Goal: Information Seeking & Learning: Check status

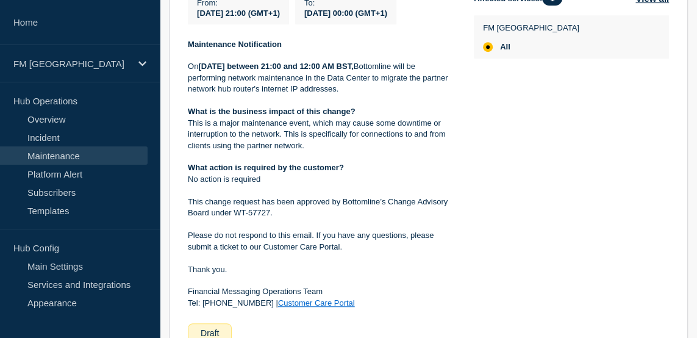
scroll to position [332, 0]
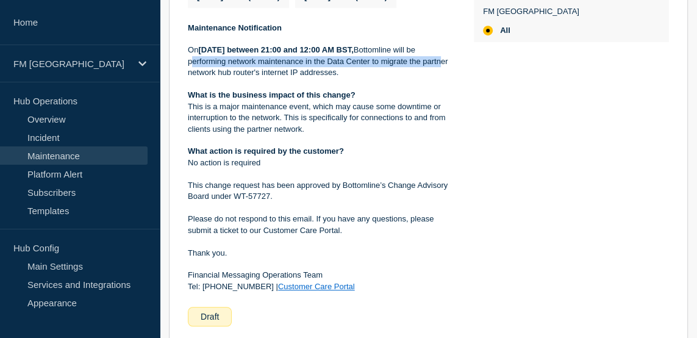
drag, startPoint x: 256, startPoint y: 85, endPoint x: 245, endPoint y: 100, distance: 18.3
click at [245, 78] on p "[DATE][DATE] between 21:00 and 12:00 AM BST, Bottomline will be performing netw…" at bounding box center [321, 62] width 267 height 34
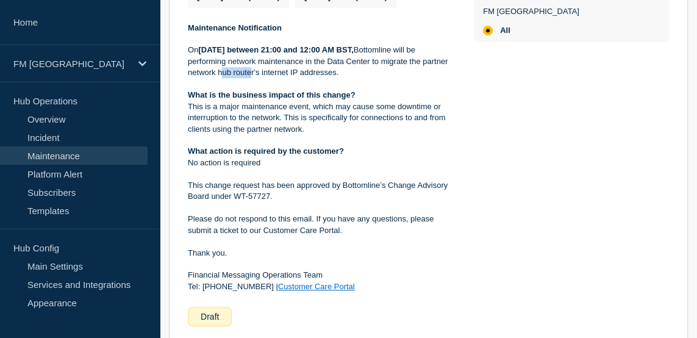
drag, startPoint x: 297, startPoint y: 98, endPoint x: 320, endPoint y: 98, distance: 23.2
click at [320, 78] on p "On Saturday 4th of October between 21:00 and 12:00 AM BST, Bottomline will be p…" at bounding box center [321, 62] width 267 height 34
click at [334, 78] on p "On Saturday 4th of October between 21:00 and 12:00 AM BST, Bottomline will be p…" at bounding box center [321, 62] width 267 height 34
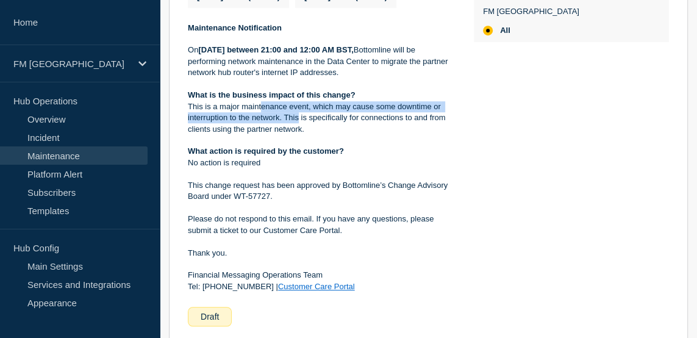
drag, startPoint x: 272, startPoint y: 126, endPoint x: 298, endPoint y: 140, distance: 29.7
click at [298, 135] on p "This is a major maintenance event, which may cause some downtime or interruptio…" at bounding box center [321, 118] width 267 height 34
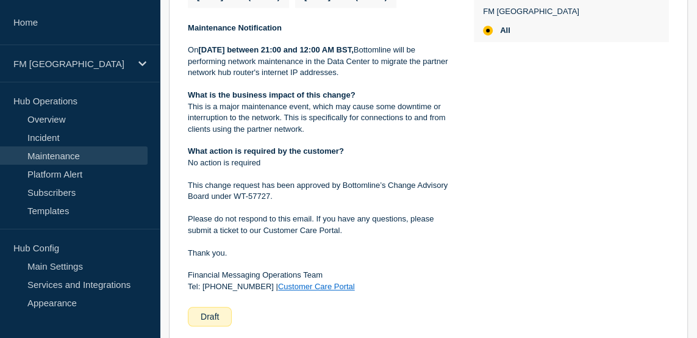
click at [323, 135] on p "This is a major maintenance event, which may cause some downtime or interruptio…" at bounding box center [321, 118] width 267 height 34
drag, startPoint x: 325, startPoint y: 138, endPoint x: 294, endPoint y: 140, distance: 31.2
click at [294, 135] on p "This is a major maintenance event, which may cause some downtime or interruptio…" at bounding box center [321, 118] width 267 height 34
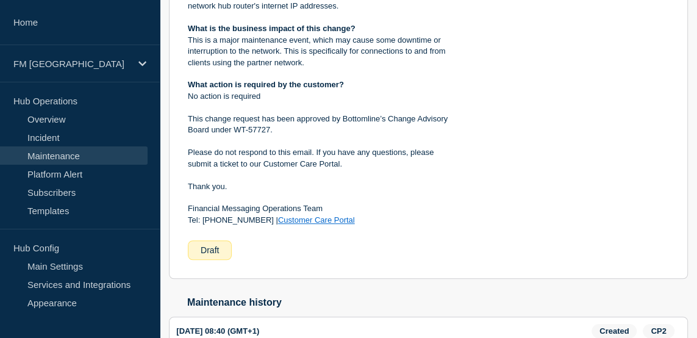
scroll to position [443, 0]
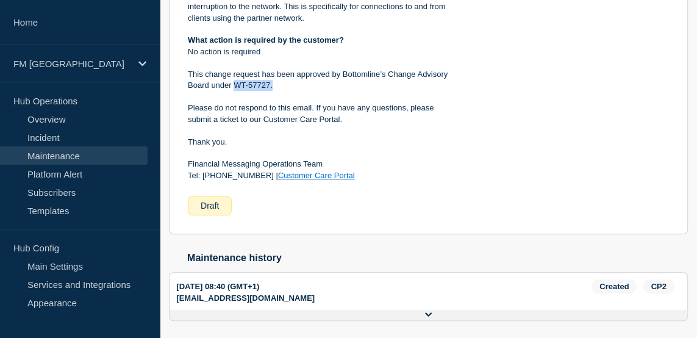
drag, startPoint x: 276, startPoint y: 107, endPoint x: 235, endPoint y: 112, distance: 41.1
click at [235, 91] on p "This change request has been approved by Bottomline’s Change Advisory Board und…" at bounding box center [321, 80] width 267 height 23
copy p "WT-57727."
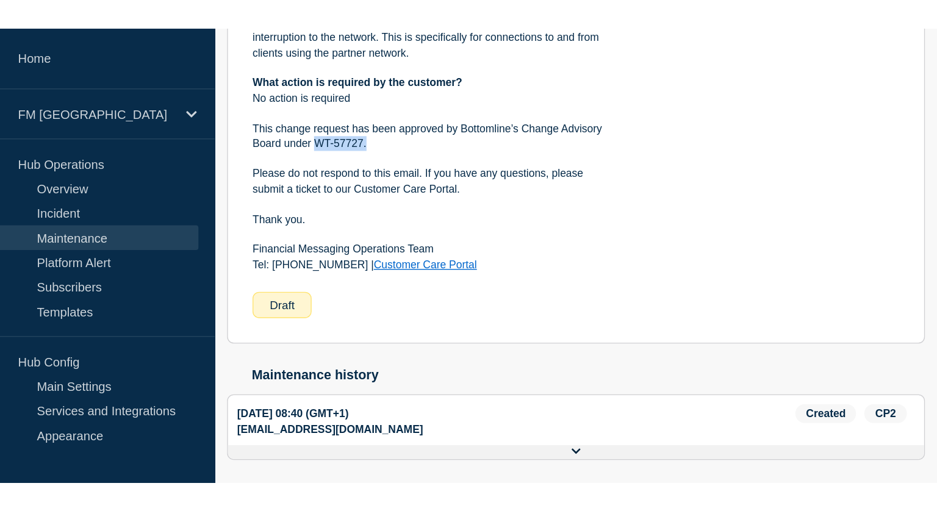
scroll to position [305, 0]
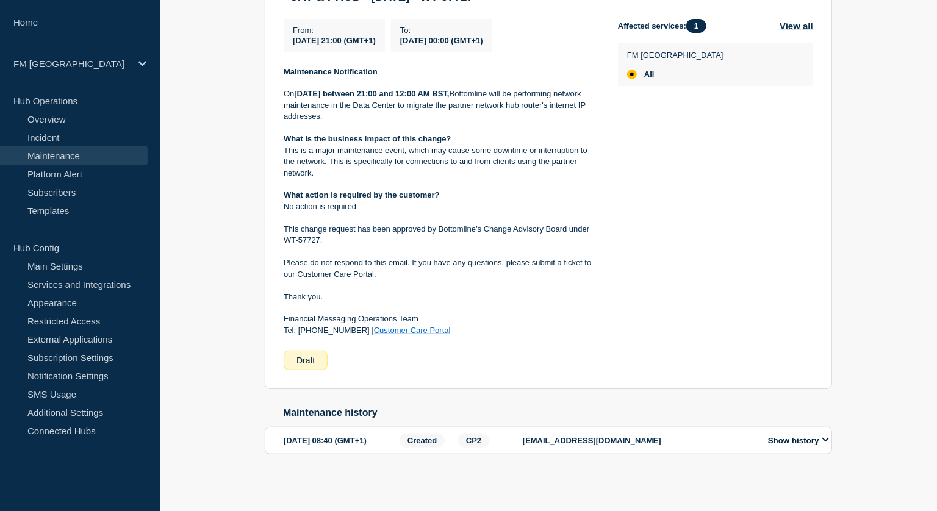
scroll to position [305, 0]
